Goal: Use online tool/utility: Utilize a website feature to perform a specific function

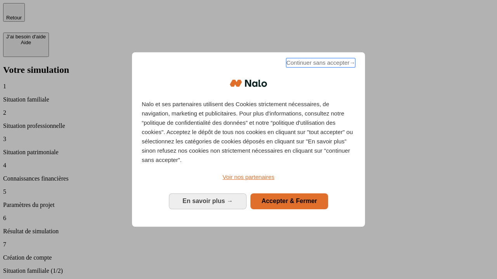
click at [320, 64] on span "Continuer sans accepter →" at bounding box center [320, 62] width 69 height 9
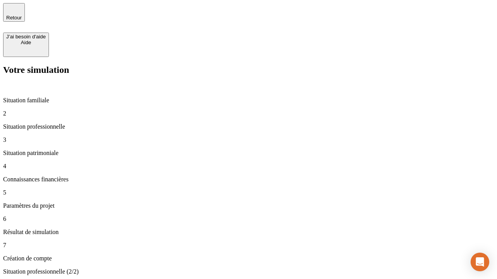
type input "30 000"
type input "1 000"
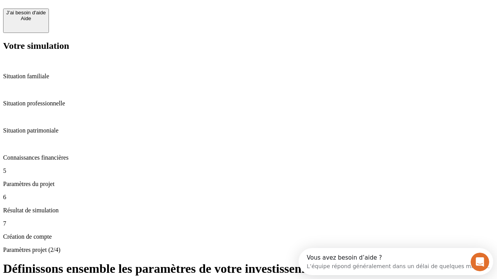
scroll to position [7, 0]
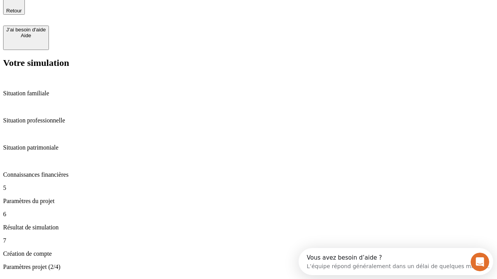
type input "40"
type input "200 000"
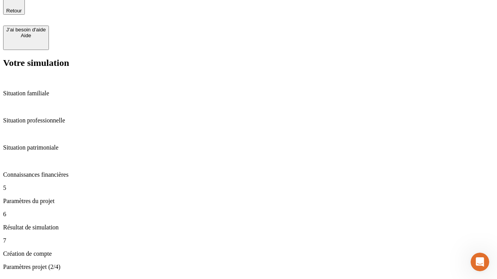
type input "640"
